Goal: Transaction & Acquisition: Purchase product/service

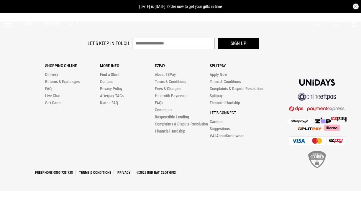
click at [356, 6] on button "button" at bounding box center [356, 7] width 6 height 6
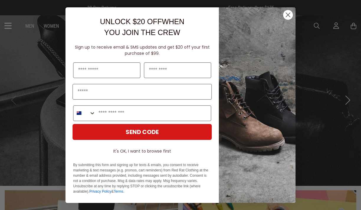
click at [282, 11] on img "POPUP Form" at bounding box center [257, 105] width 77 height 196
click at [285, 15] on circle "Close dialog" at bounding box center [288, 15] width 10 height 10
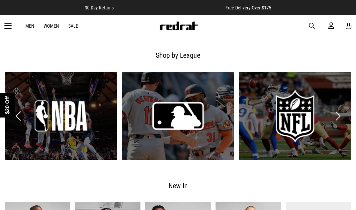
scroll to position [442, 0]
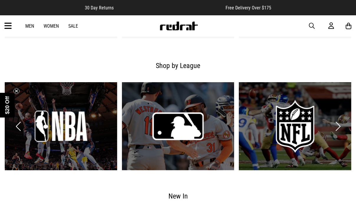
click at [339, 126] on button "Next slide" at bounding box center [338, 126] width 8 height 13
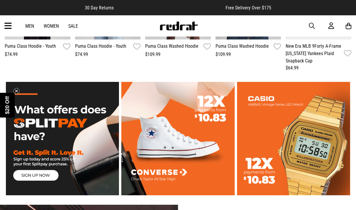
scroll to position [737, 0]
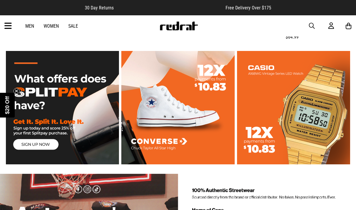
click at [330, 117] on link at bounding box center [294, 107] width 116 height 113
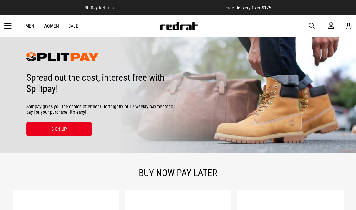
drag, startPoint x: 19, startPoint y: 154, endPoint x: 28, endPoint y: 12, distance: 142.1
click at [12, 29] on div "Men Women Sale Sign in New Back Footwear Back Mens Back Womens Back Youth & Kid…" at bounding box center [178, 25] width 356 height 21
click at [11, 27] on icon at bounding box center [7, 26] width 7 height 10
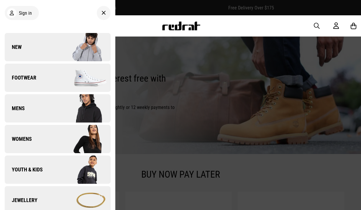
click at [37, 114] on link "Mens" at bounding box center [58, 108] width 106 height 28
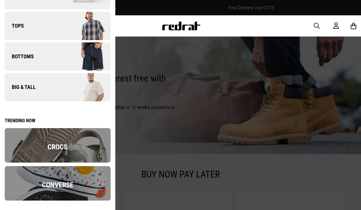
scroll to position [60, 0]
click at [75, 172] on img at bounding box center [58, 183] width 106 height 34
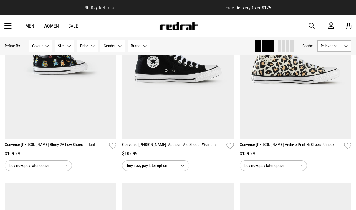
scroll to position [501, 0]
